Goal: Navigation & Orientation: Find specific page/section

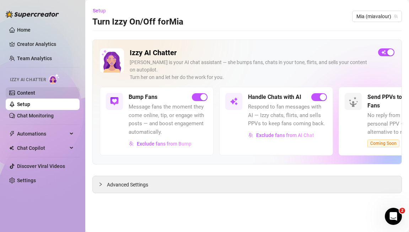
click at [34, 95] on link "Content" at bounding box center [26, 93] width 18 height 6
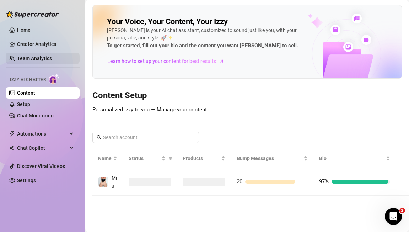
click at [33, 56] on link "Team Analytics" at bounding box center [34, 58] width 35 height 6
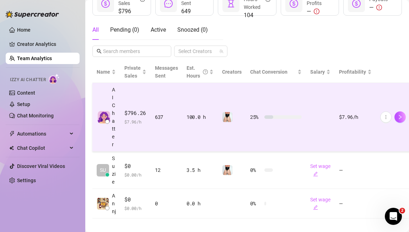
scroll to position [145, 0]
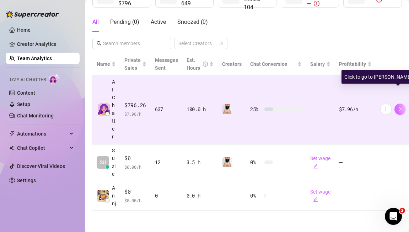
click at [398, 107] on icon "right" at bounding box center [400, 109] width 5 height 5
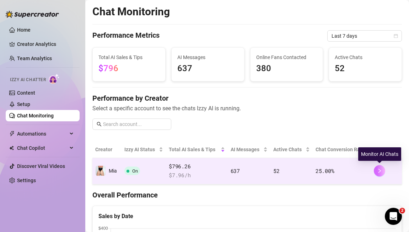
click at [380, 170] on icon "right" at bounding box center [379, 170] width 5 height 5
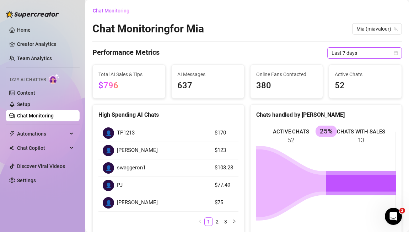
click at [355, 53] on span "Last 7 days" at bounding box center [365, 53] width 66 height 11
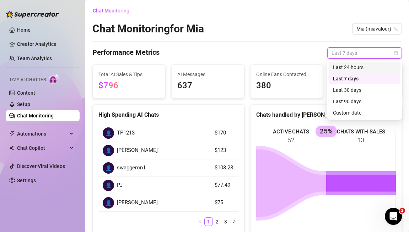
click at [357, 66] on div "Last 24 hours" at bounding box center [364, 67] width 63 height 8
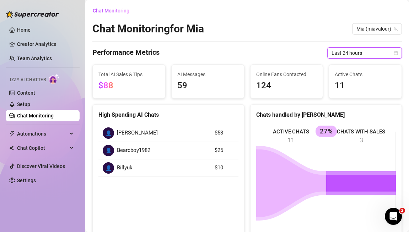
click at [356, 54] on span "Last 24 hours" at bounding box center [365, 53] width 66 height 11
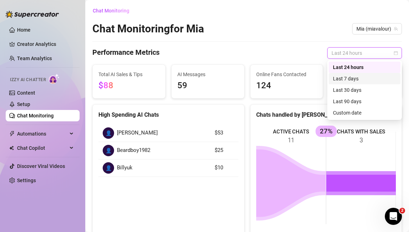
click at [359, 74] on div "Last 7 days" at bounding box center [365, 78] width 72 height 11
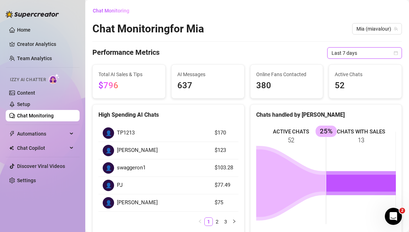
click at [358, 52] on span "Last 7 days" at bounding box center [365, 53] width 66 height 11
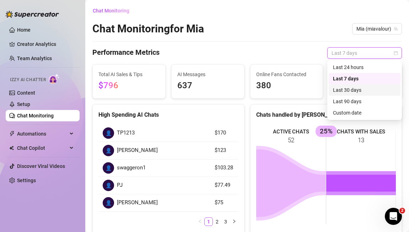
click at [359, 89] on div "Last 30 days" at bounding box center [364, 90] width 63 height 8
